Goal: Navigation & Orientation: Find specific page/section

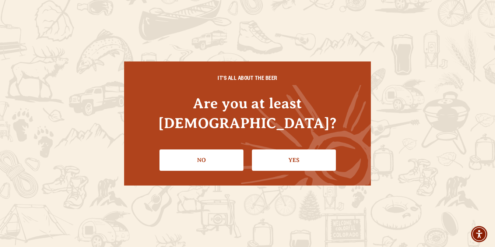
click at [304, 151] on link "Yes" at bounding box center [294, 159] width 84 height 21
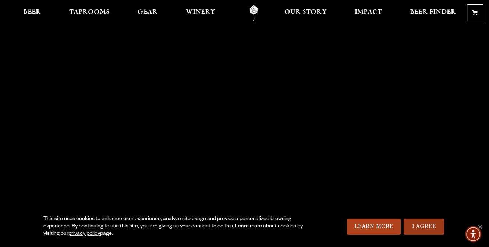
click at [424, 226] on link "I Agree" at bounding box center [424, 227] width 40 height 16
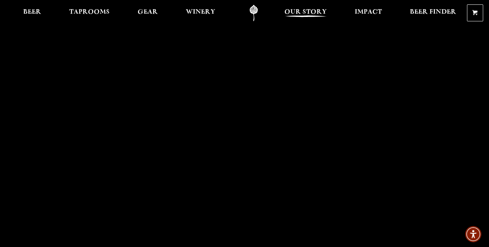
click at [305, 11] on span "Our Story" at bounding box center [305, 12] width 42 height 6
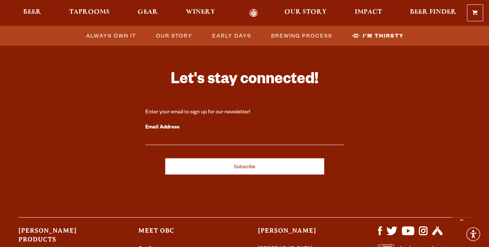
scroll to position [2426, 0]
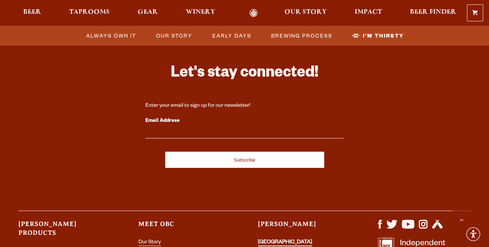
click at [290, 240] on link "[GEOGRAPHIC_DATA][PERSON_NAME]" at bounding box center [285, 248] width 54 height 16
